Goal: Find contact information: Find contact information

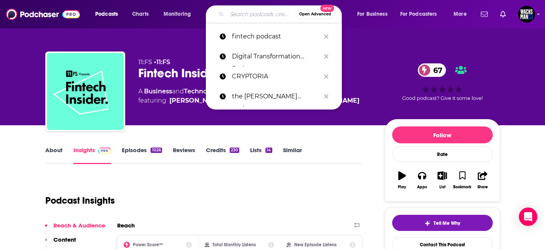
click at [234, 17] on input "Search podcasts, credits, & more..." at bounding box center [261, 14] width 69 height 12
type input "Moment of [DEMOGRAPHIC_DATA]"
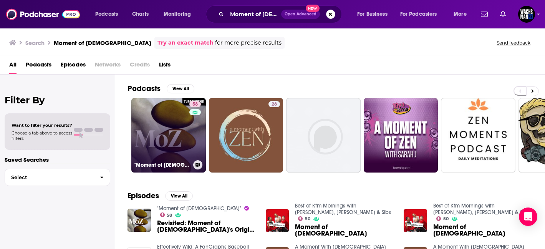
click at [183, 127] on link "58 "Moment of [DEMOGRAPHIC_DATA]"" at bounding box center [168, 135] width 75 height 75
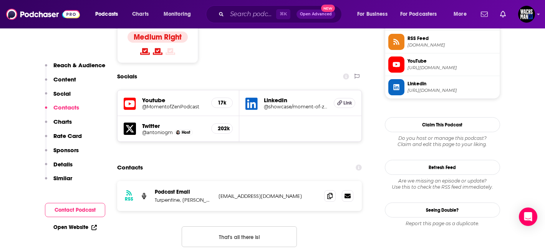
scroll to position [651, 0]
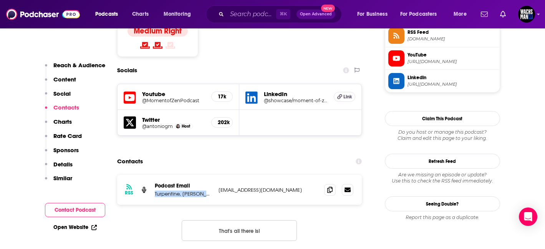
drag, startPoint x: 208, startPoint y: 161, endPoint x: 154, endPoint y: 157, distance: 54.3
click at [154, 175] on div "RSS Podcast Email Turpentine, [PERSON_NAME] [EMAIL_ADDRESS][DOMAIN_NAME] [EMAIL…" at bounding box center [239, 190] width 245 height 30
copy p "Turpentine, [PERSON_NAME]"
click at [329, 186] on icon at bounding box center [330, 189] width 5 height 6
click at [331, 186] on icon at bounding box center [330, 189] width 5 height 6
